Goal: Information Seeking & Learning: Learn about a topic

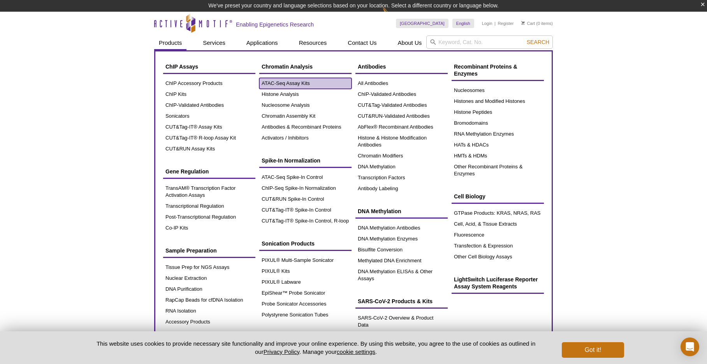
click at [288, 83] on link "ATAC-Seq Assay Kits" at bounding box center [305, 83] width 92 height 11
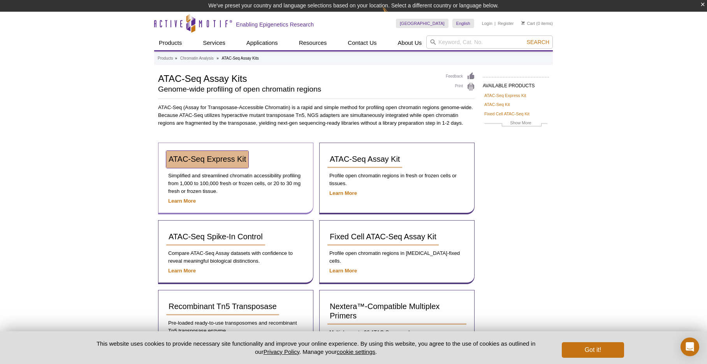
click at [218, 158] on span "ATAC-Seq Express Kit" at bounding box center [207, 159] width 77 height 9
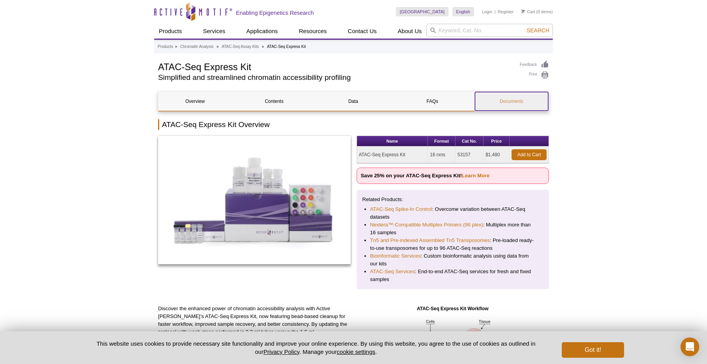
click at [509, 102] on link "Documents" at bounding box center [511, 101] width 73 height 19
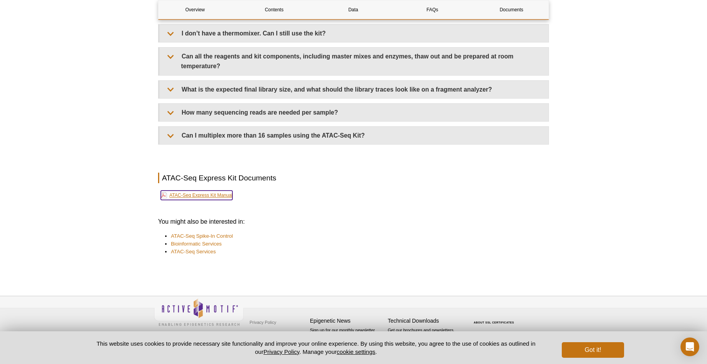
click at [194, 196] on link "ATAC-Seq Express Kit Manual" at bounding box center [197, 194] width 72 height 9
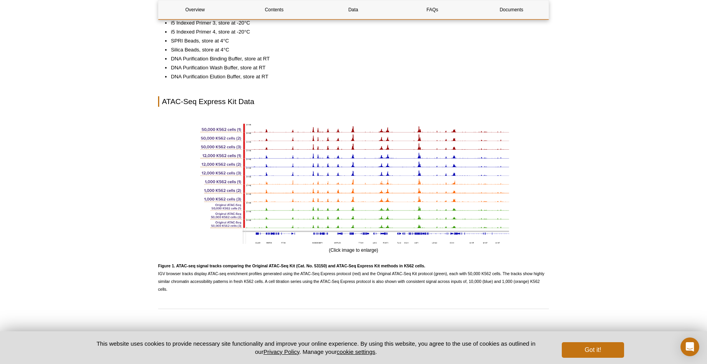
scroll to position [575, 0]
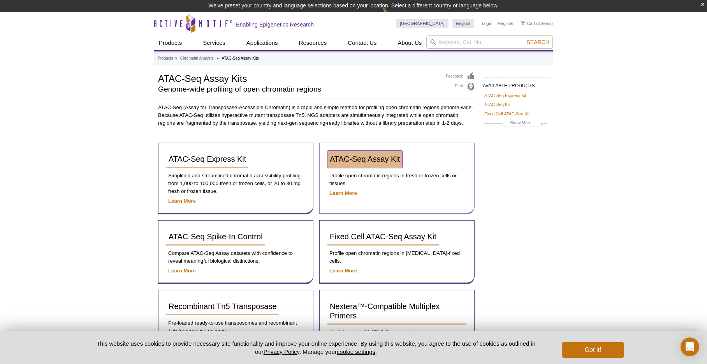
click at [367, 157] on span "ATAC-Seq Assay Kit" at bounding box center [365, 159] width 70 height 9
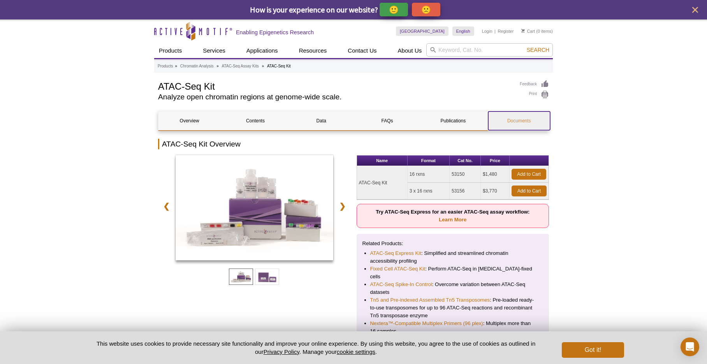
click at [512, 123] on link "Documents" at bounding box center [519, 120] width 62 height 19
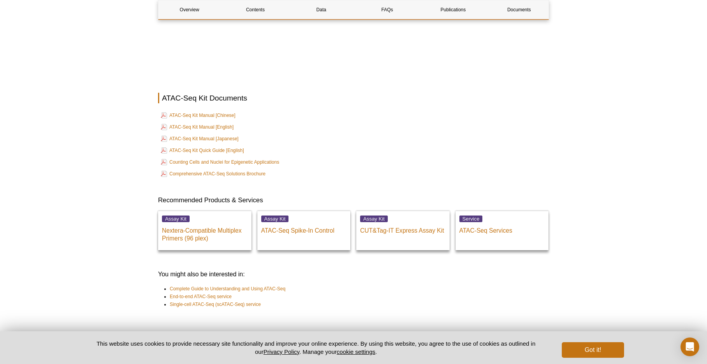
scroll to position [1842, 0]
click at [187, 122] on link "ATAC-Seq Kit Manual [English]" at bounding box center [197, 126] width 73 height 9
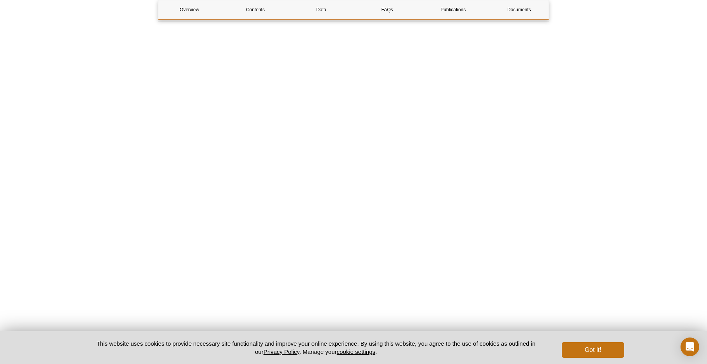
scroll to position [1581, 0]
click at [383, 10] on link "FAQs" at bounding box center [387, 9] width 62 height 19
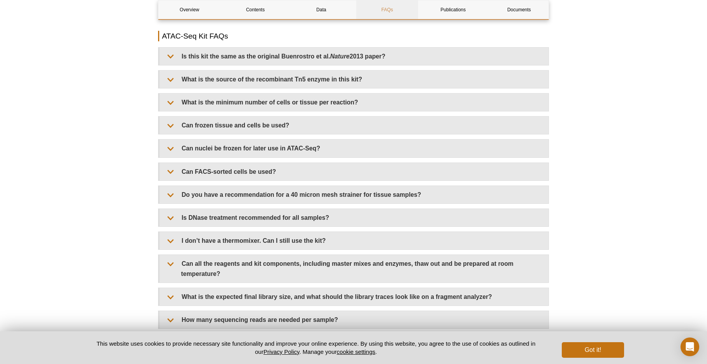
scroll to position [1166, 0]
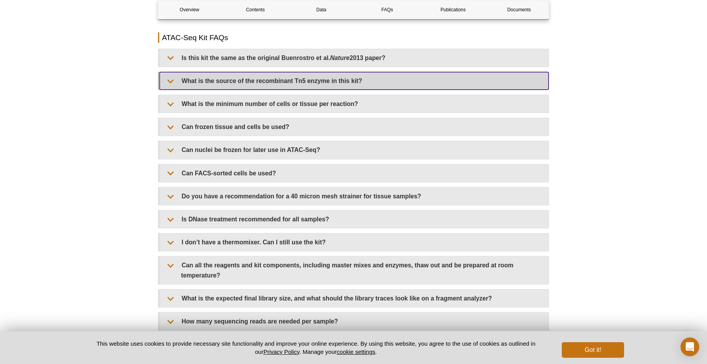
click at [171, 72] on summary "What is the source of the recombinant Tn5 enzyme in this kit?" at bounding box center [354, 81] width 389 height 18
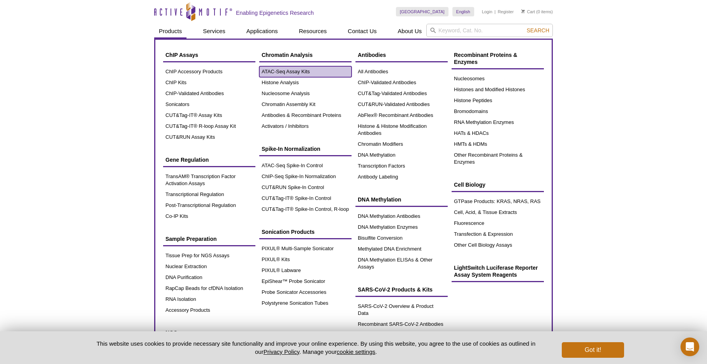
click at [272, 70] on link "ATAC-Seq Assay Kits" at bounding box center [305, 71] width 92 height 11
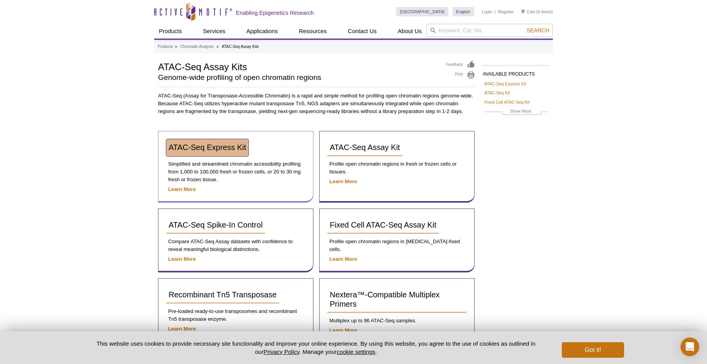
click at [211, 148] on span "ATAC-Seq Express Kit" at bounding box center [207, 147] width 77 height 9
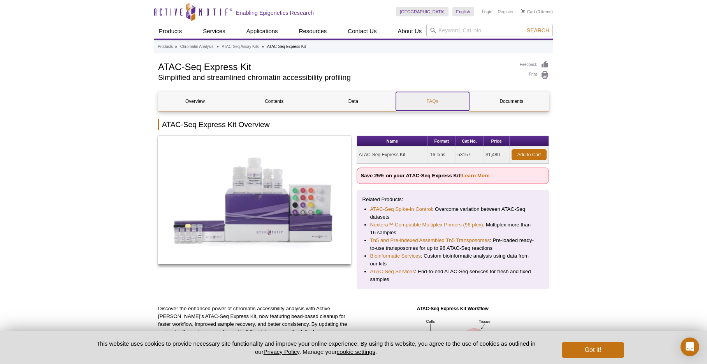
click at [435, 101] on link "FAQs" at bounding box center [432, 101] width 73 height 19
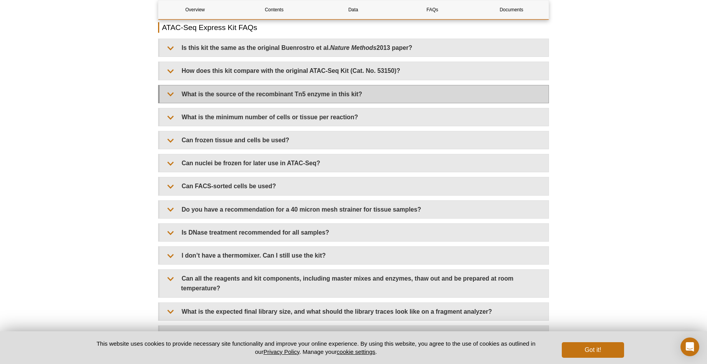
scroll to position [1204, 0]
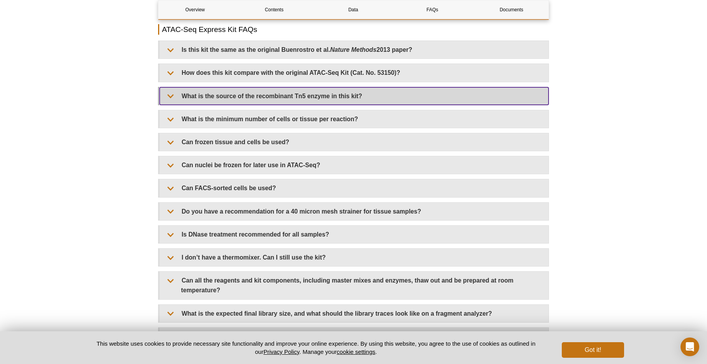
click at [171, 95] on summary "What is the source of the recombinant Tn5 enzyme in this kit?" at bounding box center [354, 96] width 389 height 18
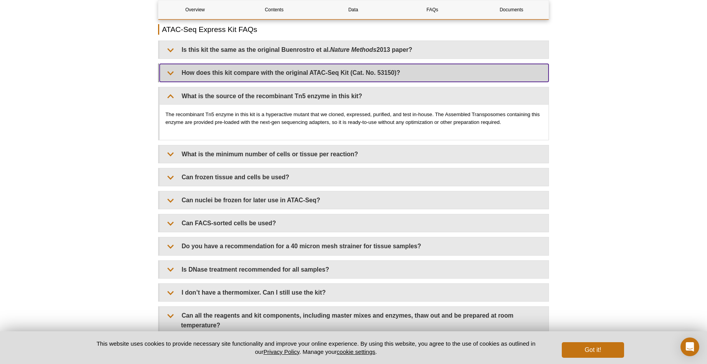
click at [174, 73] on summary "How does this kit compare with the original ATAC-Seq Kit (Cat. No. 53150)?" at bounding box center [354, 73] width 389 height 18
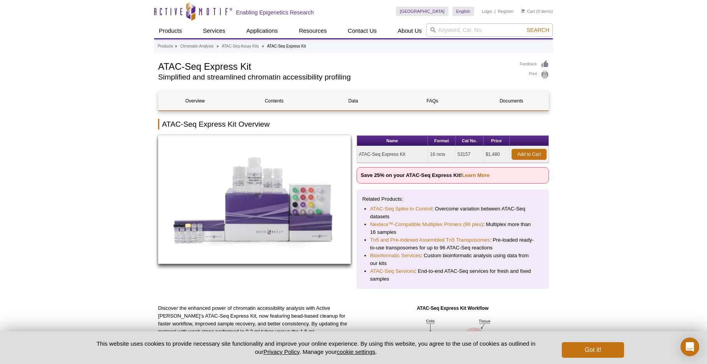
scroll to position [0, 0]
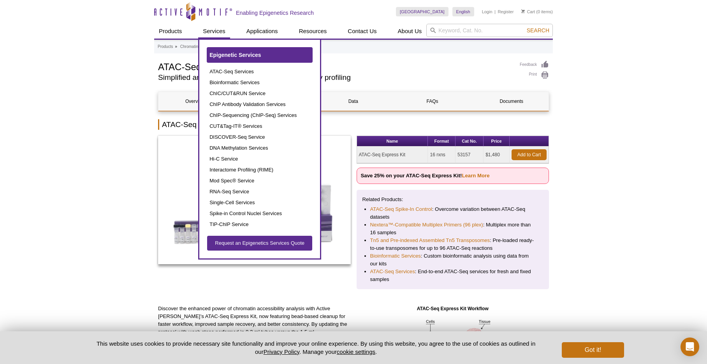
click at [224, 58] on link "Epigenetic Services" at bounding box center [259, 54] width 105 height 15
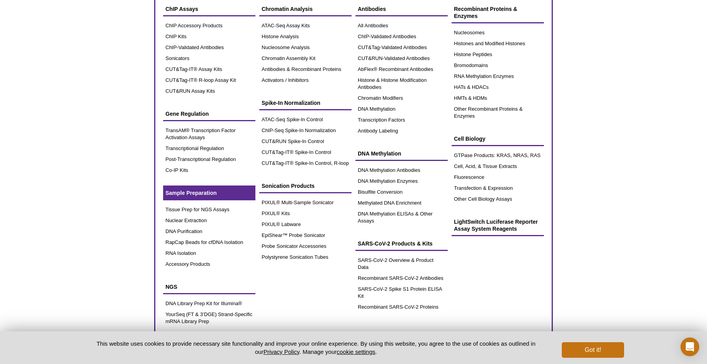
scroll to position [63, 0]
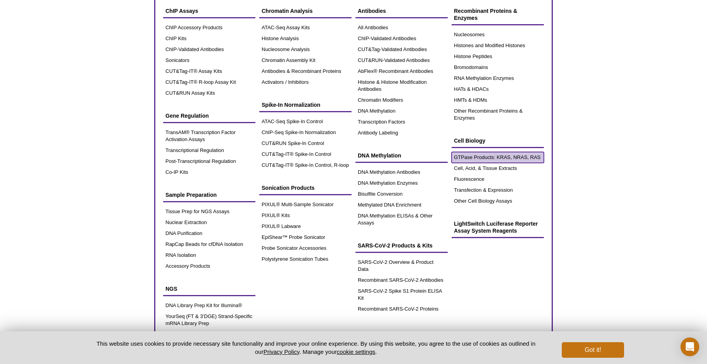
click at [482, 157] on link "GTPase Products: KRAS, NRAS, RAS" at bounding box center [498, 157] width 92 height 11
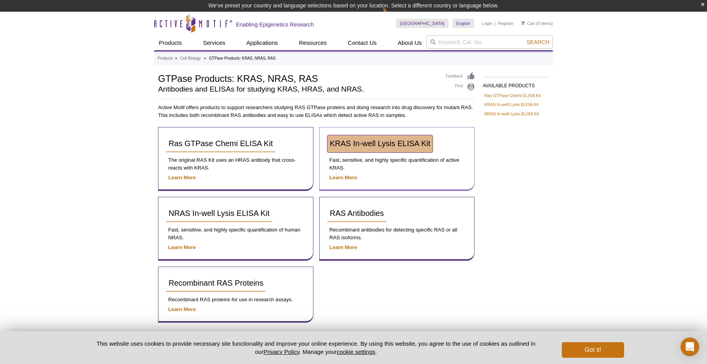
click at [387, 144] on span "KRAS In-well Lysis ELISA Kit" at bounding box center [380, 143] width 100 height 9
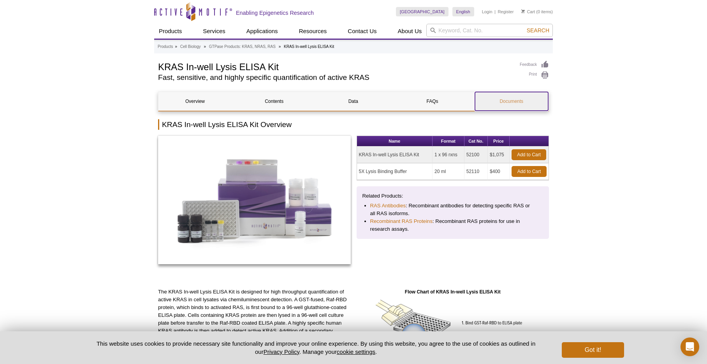
click at [520, 97] on link "Documents" at bounding box center [511, 101] width 73 height 19
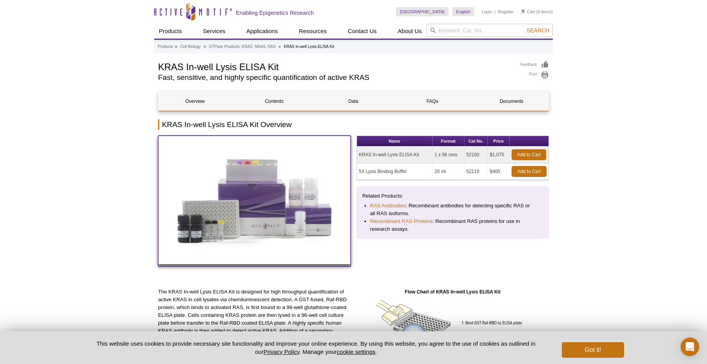
click at [250, 227] on img at bounding box center [254, 199] width 193 height 128
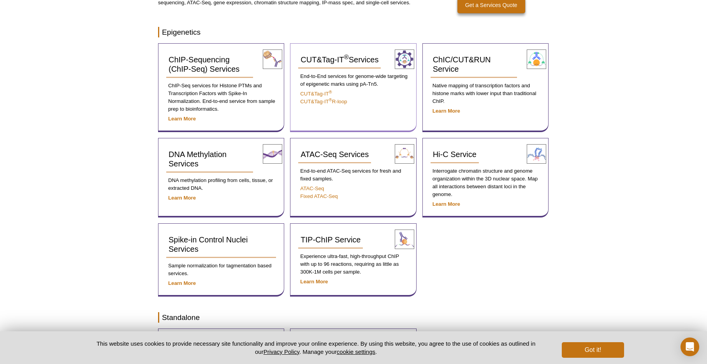
scroll to position [101, 0]
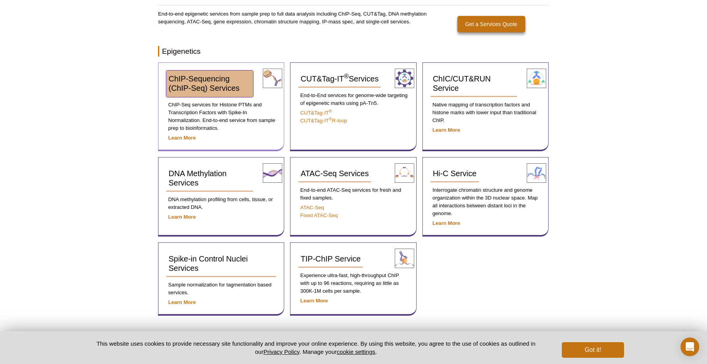
click at [208, 74] on span "ChIP-Sequencing (ChIP-Seq) Services" at bounding box center [204, 83] width 71 height 18
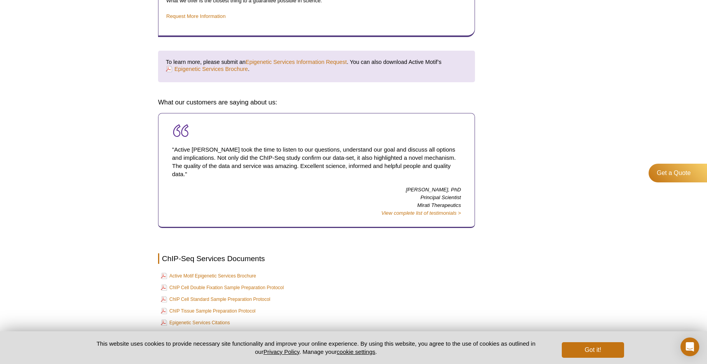
scroll to position [1199, 0]
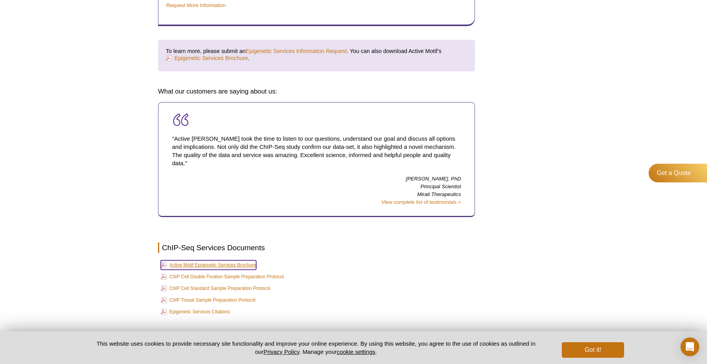
click at [230, 260] on link "Active Motif Epigenetic Services Brochure" at bounding box center [208, 264] width 95 height 9
